Goal: Navigation & Orientation: Understand site structure

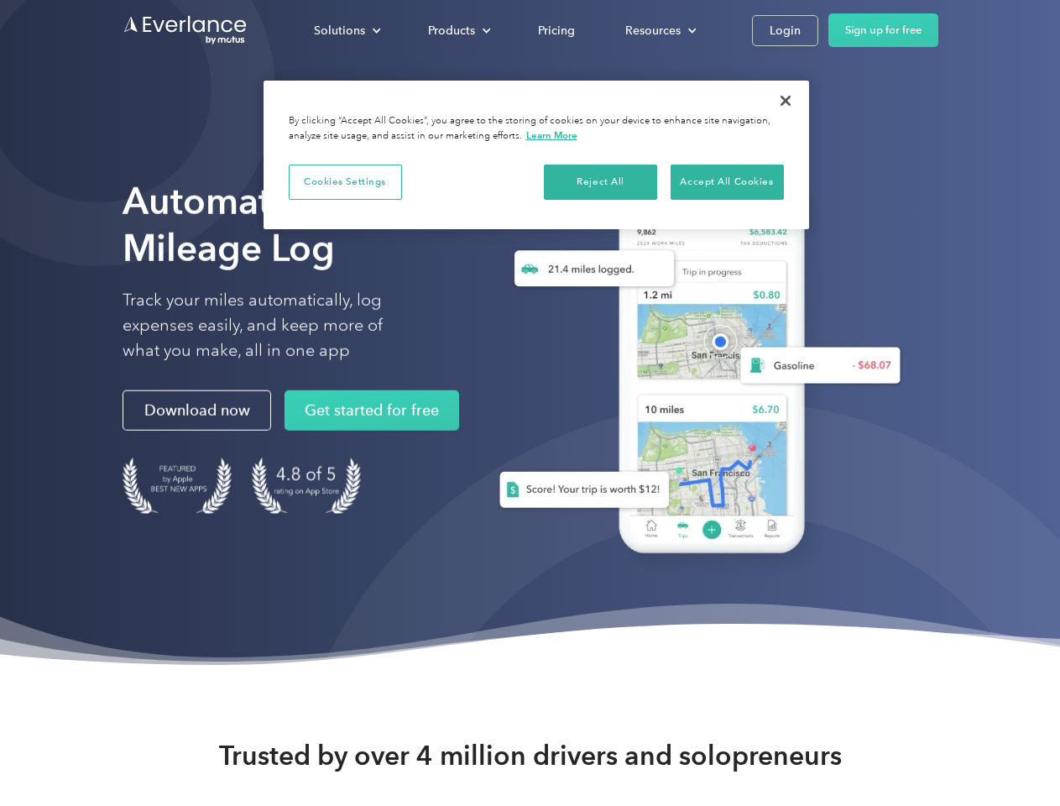
click at [347, 30] on div "Solutions" at bounding box center [339, 30] width 51 height 21
click at [458, 30] on div "Products" at bounding box center [451, 30] width 47 height 21
click at [659, 30] on div "Resources" at bounding box center [653, 30] width 55 height 21
click at [345, 181] on button "Cookies Settings" at bounding box center [345, 182] width 113 height 35
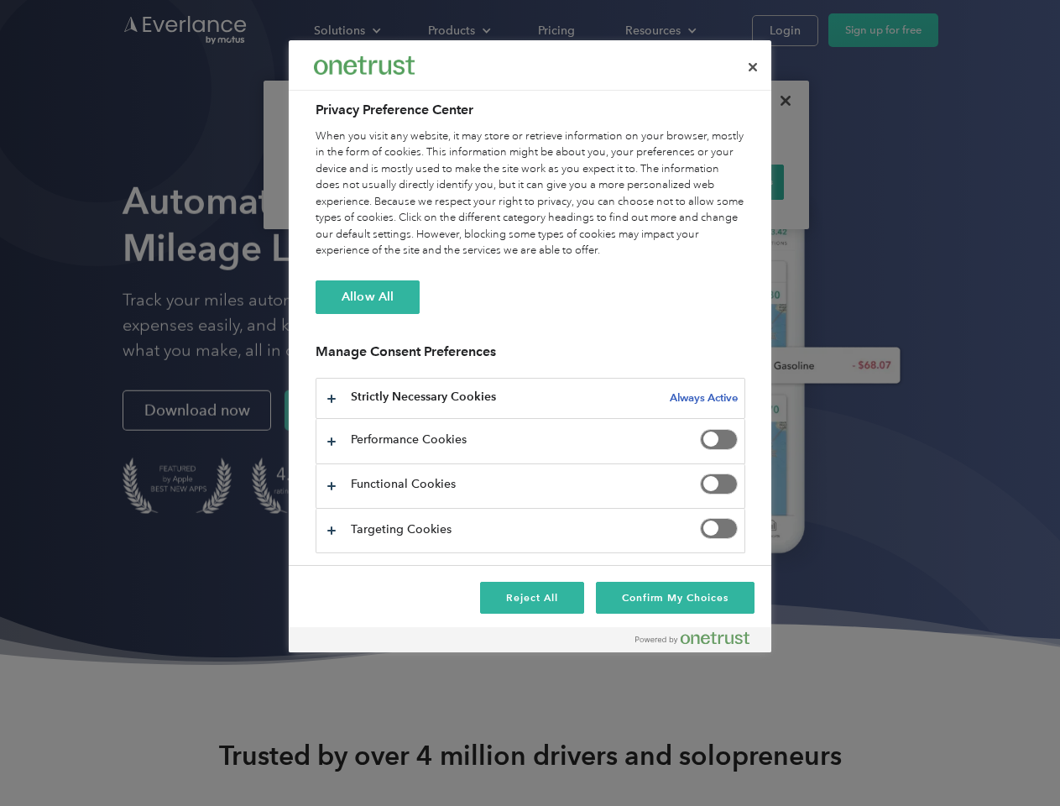
click at [601, 181] on div "When you visit any website, it may store or retrieve information on your browse…" at bounding box center [531, 193] width 430 height 131
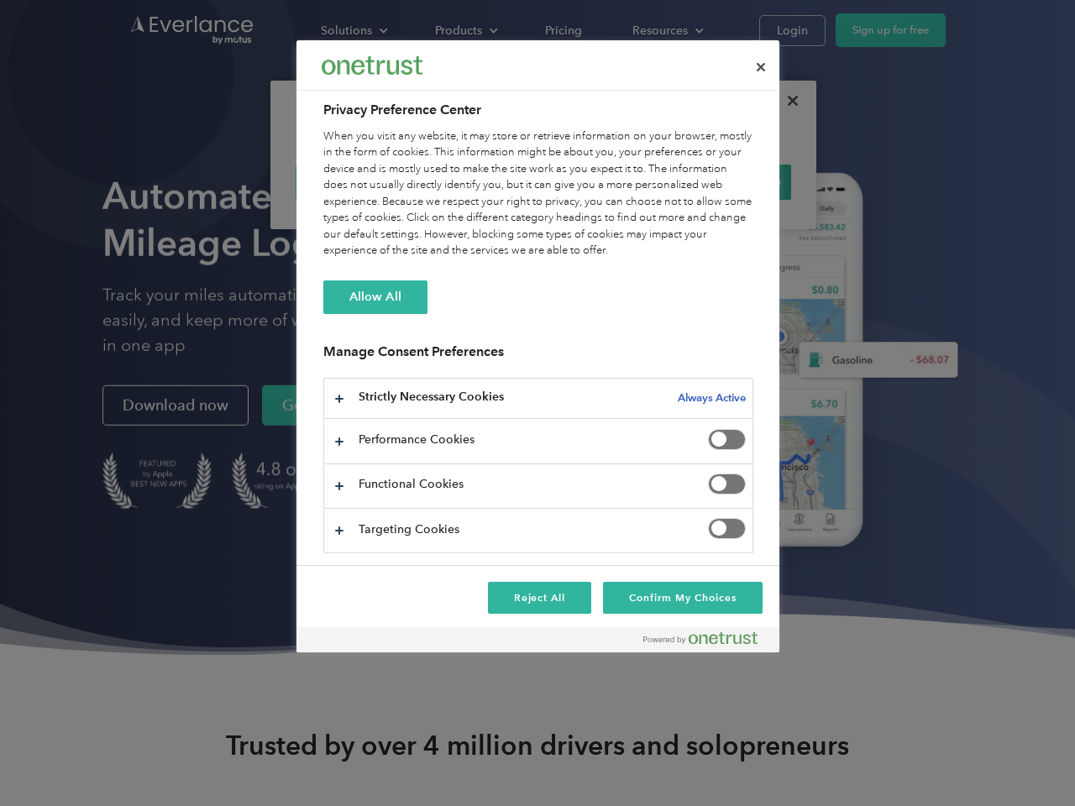
click at [727, 181] on div "When you visit any website, it may store or retrieve information on your browse…" at bounding box center [538, 193] width 430 height 131
click at [786, 101] on div at bounding box center [537, 403] width 1075 height 806
